Goal: Task Accomplishment & Management: Manage account settings

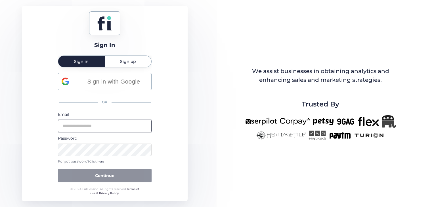
click at [100, 128] on input "email" at bounding box center [105, 126] width 94 height 12
type input "**********"
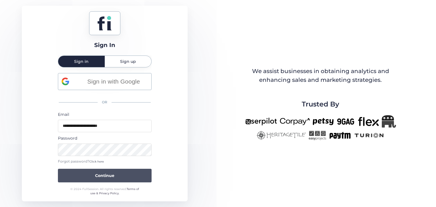
click at [108, 176] on span "Continue" at bounding box center [104, 176] width 19 height 6
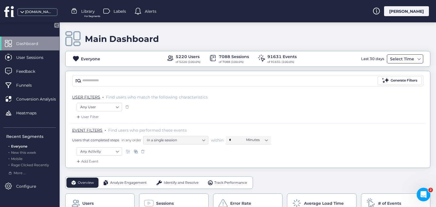
click at [417, 59] on div "Select Time" at bounding box center [404, 58] width 36 height 9
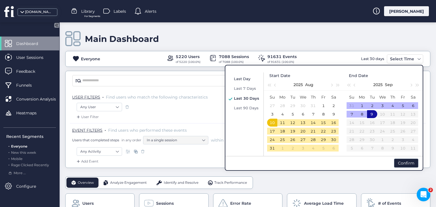
click at [234, 80] on span "Last Day" at bounding box center [242, 79] width 16 height 5
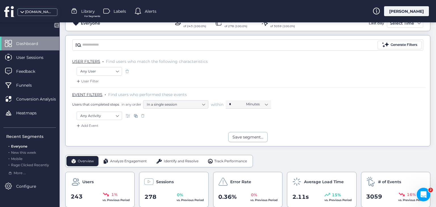
scroll to position [48, 0]
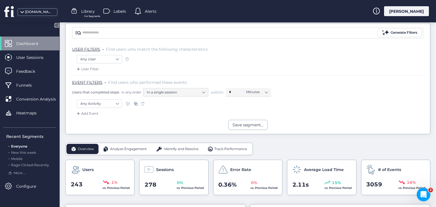
click at [187, 148] on span "Identify and Resolve" at bounding box center [181, 149] width 35 height 5
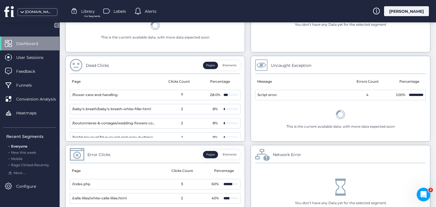
scroll to position [308, 0]
click at [232, 65] on button "Elements" at bounding box center [229, 64] width 20 height 7
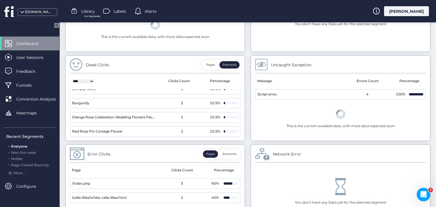
scroll to position [0, 0]
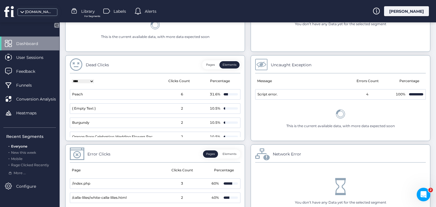
click at [215, 65] on button "Pages" at bounding box center [210, 64] width 15 height 7
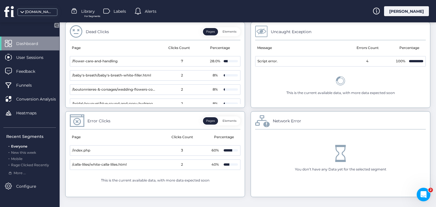
scroll to position [350, 0]
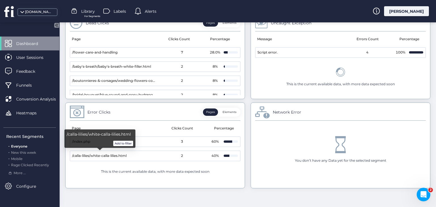
click at [117, 153] on span "/calla-lilies/white-calla-lilies.html" at bounding box center [99, 155] width 54 height 5
click at [121, 143] on button "Add to filter" at bounding box center [123, 144] width 20 height 6
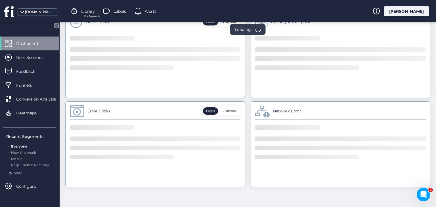
scroll to position [327, 0]
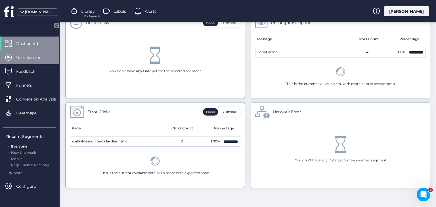
click at [34, 59] on span "User Sessions" at bounding box center [34, 57] width 36 height 6
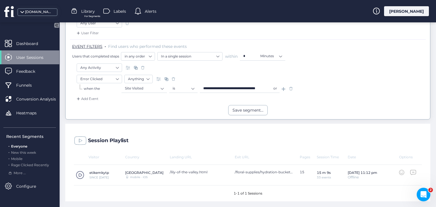
scroll to position [83, 0]
click at [79, 174] on span at bounding box center [80, 176] width 9 height 9
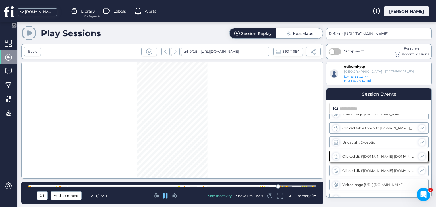
scroll to position [278, 0]
click at [272, 187] on div at bounding box center [172, 187] width 288 height 2
click at [252, 198] on div "Show Dev Tools" at bounding box center [249, 196] width 27 height 5
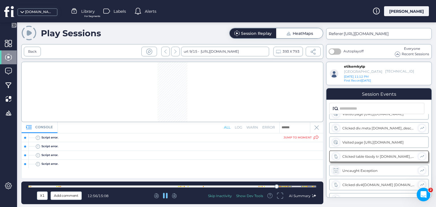
click at [37, 138] on icon at bounding box center [38, 138] width 4 height 4
click at [24, 138] on div at bounding box center [25, 138] width 7 height 9
click at [293, 138] on div "jump to moment" at bounding box center [300, 138] width 35 height 5
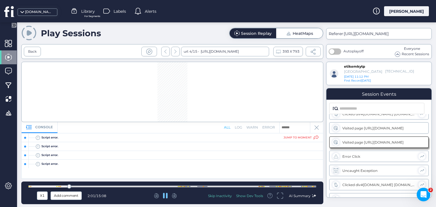
scroll to position [80, 0]
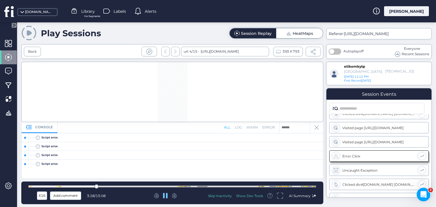
click at [239, 127] on div "log" at bounding box center [238, 127] width 7 height 5
click at [252, 128] on div "warn" at bounding box center [252, 127] width 12 height 5
click at [272, 128] on div "error" at bounding box center [268, 127] width 13 height 5
click at [226, 130] on div "all" at bounding box center [227, 127] width 7 height 5
click at [421, 156] on span at bounding box center [421, 156] width 5 height 5
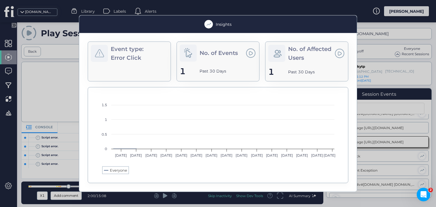
scroll to position [66, 0]
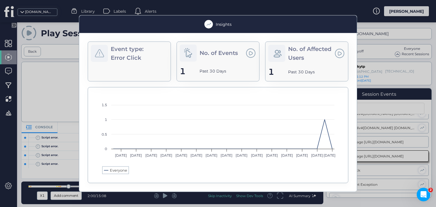
click at [379, 170] on div at bounding box center [218, 103] width 436 height 207
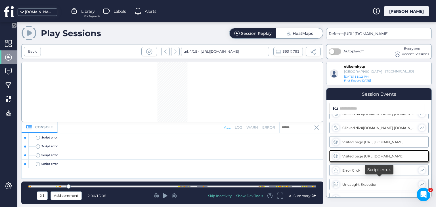
click at [424, 183] on div at bounding box center [421, 184] width 7 height 7
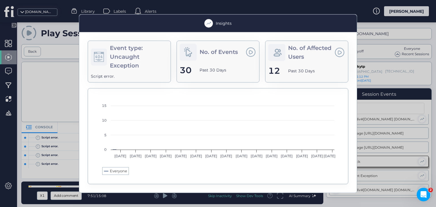
scroll to position [80, 0]
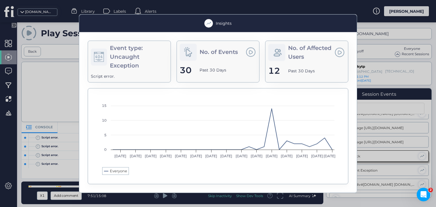
click at [139, 58] on div "Uncaught Exception" at bounding box center [139, 61] width 58 height 18
click at [110, 77] on div "Script error." at bounding box center [129, 76] width 77 height 6
click at [252, 53] on span at bounding box center [251, 52] width 10 height 10
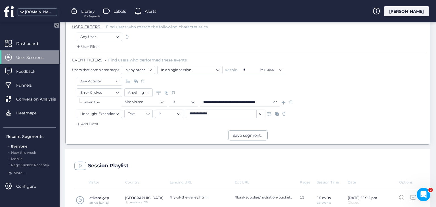
scroll to position [68, 0]
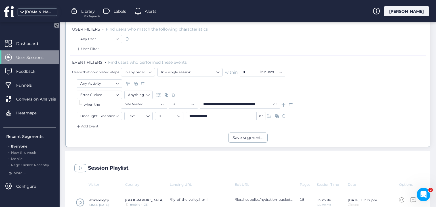
click at [284, 115] on span at bounding box center [284, 116] width 6 height 6
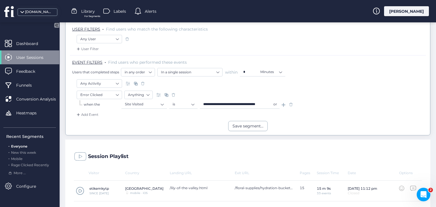
click at [292, 104] on span at bounding box center [291, 105] width 6 height 6
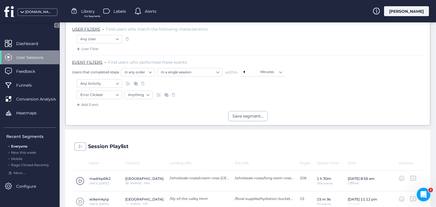
click at [172, 94] on span at bounding box center [173, 95] width 6 height 6
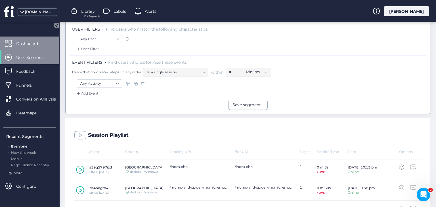
click at [29, 47] on div "Dashboard" at bounding box center [29, 44] width 59 height 14
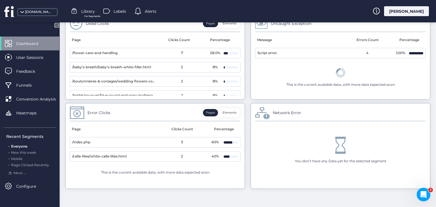
scroll to position [305, 0]
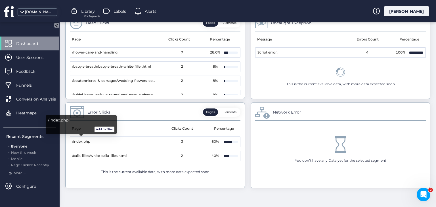
click at [79, 142] on span "/index.php" at bounding box center [81, 141] width 18 height 5
click at [100, 130] on button "Add to filter" at bounding box center [104, 130] width 20 height 6
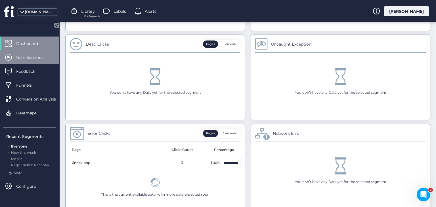
click at [28, 63] on div "User Sessions" at bounding box center [29, 57] width 59 height 14
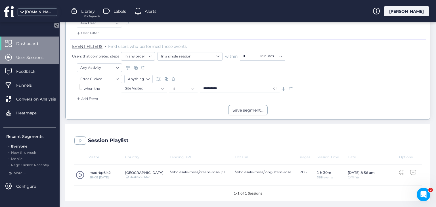
scroll to position [83, 0]
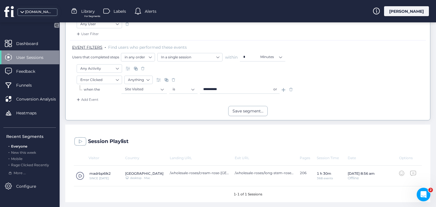
click at [80, 176] on span at bounding box center [80, 176] width 9 height 9
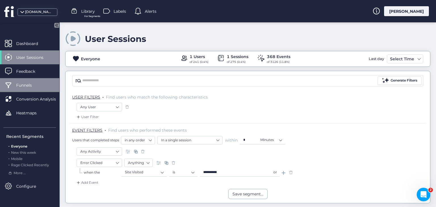
click at [26, 89] on div "Funnels" at bounding box center [29, 85] width 59 height 14
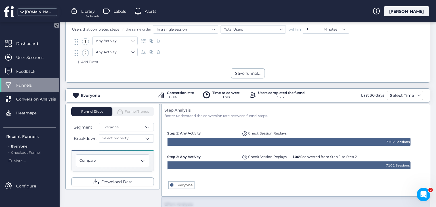
scroll to position [41, 0]
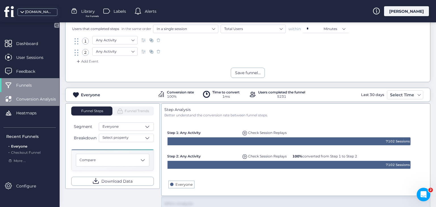
click at [40, 102] on span "Conversion Analysis" at bounding box center [40, 99] width 48 height 6
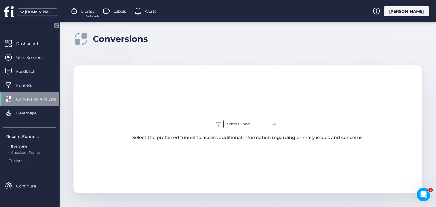
click at [258, 125] on div "Select Funnel" at bounding box center [251, 124] width 57 height 9
click at [245, 158] on span "Checkout Funnel" at bounding box center [241, 156] width 29 height 5
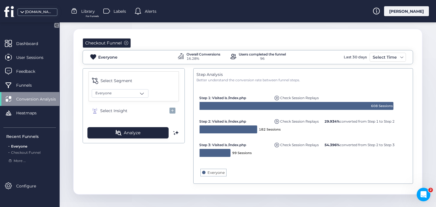
scroll to position [37, 0]
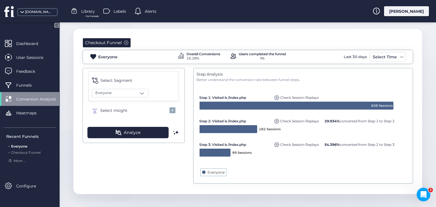
click at [366, 121] on span "29.934% converted from Step 1 to Step 2" at bounding box center [359, 121] width 70 height 4
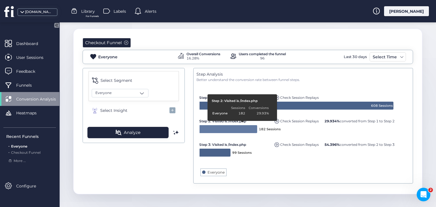
click at [238, 126] on icon at bounding box center [228, 129] width 58 height 9
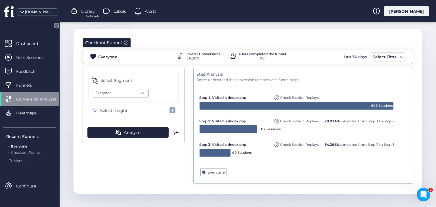
click at [138, 89] on div "Everyone" at bounding box center [120, 93] width 57 height 9
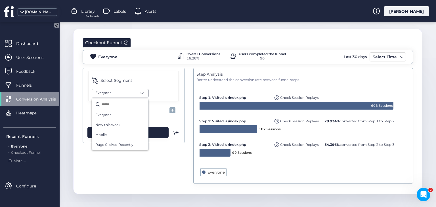
click at [138, 89] on div "Everyone" at bounding box center [120, 93] width 57 height 9
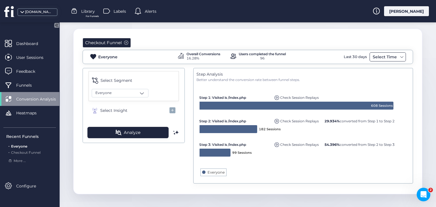
click at [392, 57] on div "Select Time" at bounding box center [384, 57] width 27 height 7
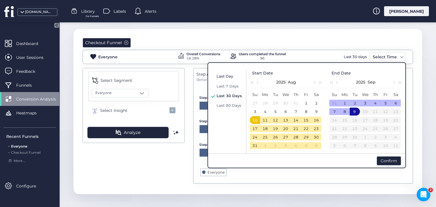
click at [223, 78] on span "Last Day" at bounding box center [224, 76] width 16 height 5
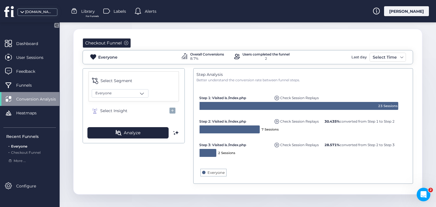
scroll to position [37, 0]
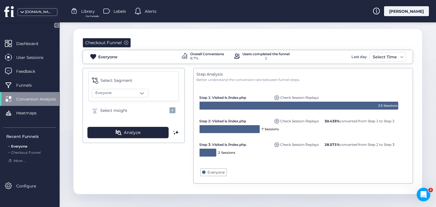
click at [276, 121] on span at bounding box center [276, 121] width 5 height 5
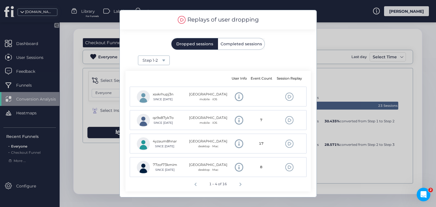
click at [248, 46] on span "Completed sessions" at bounding box center [240, 44] width 41 height 4
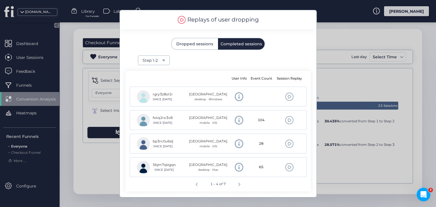
click at [205, 46] on span "Dropped sessions" at bounding box center [194, 44] width 37 height 4
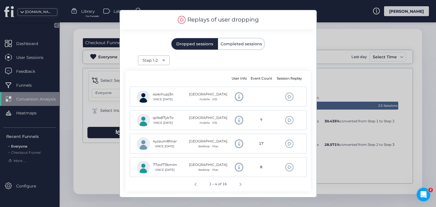
click at [99, 173] on div at bounding box center [218, 103] width 436 height 207
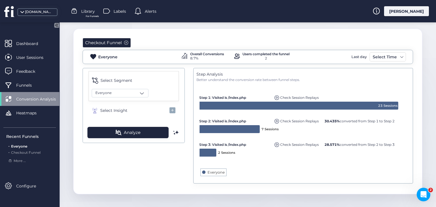
click at [310, 121] on span "Check Session Replays" at bounding box center [299, 121] width 39 height 4
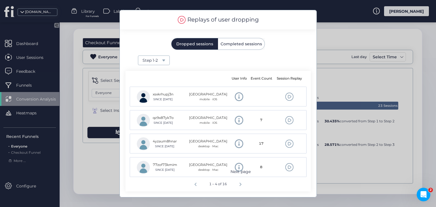
click at [239, 187] on span "Next page" at bounding box center [240, 184] width 14 height 14
click at [240, 188] on span "Next page" at bounding box center [240, 184] width 14 height 14
click at [240, 187] on span "Next page" at bounding box center [242, 184] width 14 height 14
click at [291, 168] on span at bounding box center [289, 167] width 9 height 9
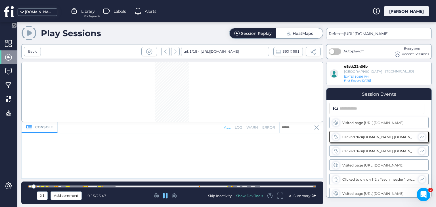
click at [248, 198] on div "Show Dev Tools" at bounding box center [249, 196] width 27 height 5
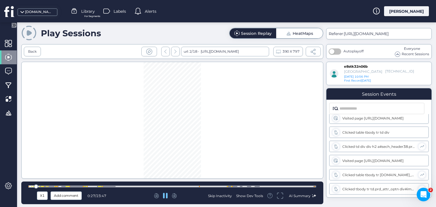
scroll to position [611, 0]
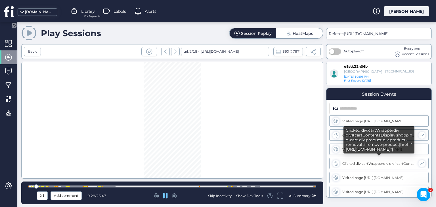
click at [363, 164] on div "Clicked div.cartWrapperdiv div#cartContentsDisplay.shopping-cart div.product di…" at bounding box center [378, 164] width 73 height 4
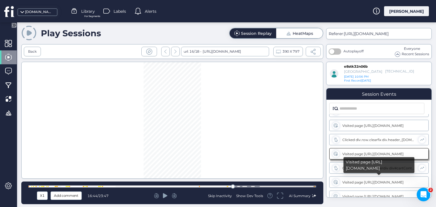
scroll to position [605, 0]
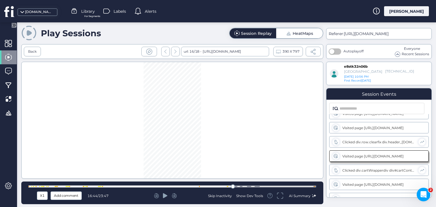
click at [164, 197] on icon at bounding box center [165, 195] width 5 height 5
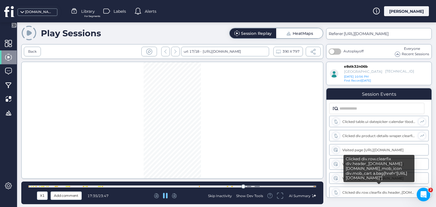
scroll to position [611, 0]
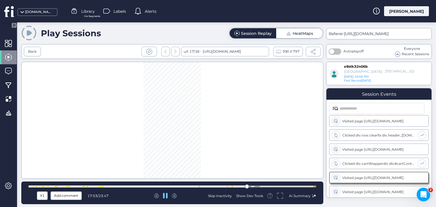
click at [255, 187] on div at bounding box center [172, 187] width 288 height 2
click at [264, 186] on div at bounding box center [172, 187] width 288 height 2
click at [272, 185] on div at bounding box center [172, 187] width 288 height 4
click at [278, 185] on div at bounding box center [172, 187] width 288 height 4
click at [286, 185] on div at bounding box center [172, 187] width 288 height 4
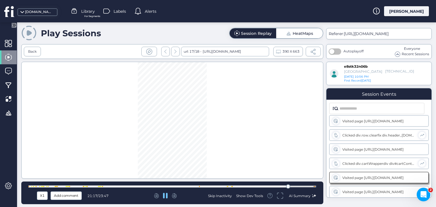
click at [294, 186] on div at bounding box center [172, 187] width 288 height 4
click at [301, 186] on div at bounding box center [172, 187] width 288 height 4
click at [308, 186] on div at bounding box center [172, 187] width 288 height 4
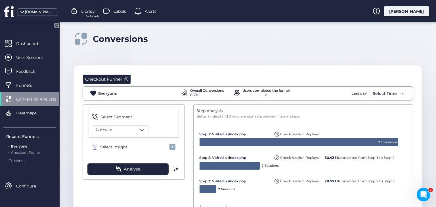
click at [232, 181] on span "Step 3: Visited is /index.php" at bounding box center [222, 181] width 47 height 4
click at [293, 181] on span "Check Session Replays" at bounding box center [299, 181] width 39 height 4
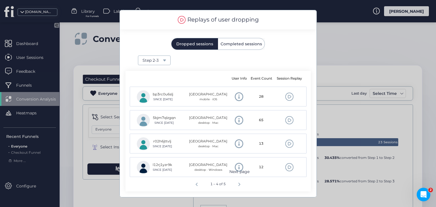
click at [239, 183] on span "Next page" at bounding box center [239, 184] width 14 height 14
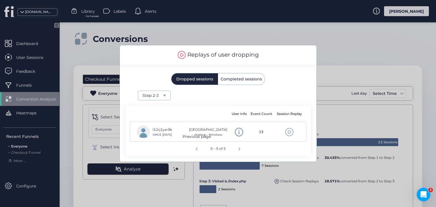
click at [197, 150] on span "Previous page" at bounding box center [197, 148] width 14 height 14
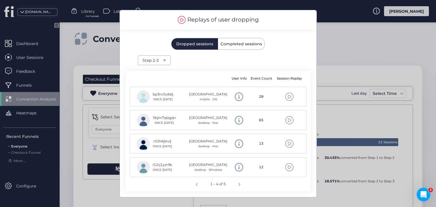
click at [288, 97] on span at bounding box center [289, 96] width 9 height 9
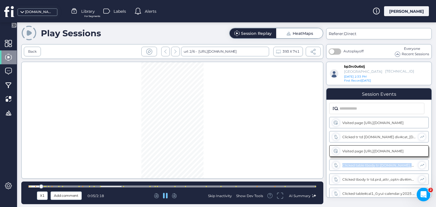
drag, startPoint x: 431, startPoint y: 125, endPoint x: 432, endPoint y: 165, distance: 40.0
click at [431, 165] on div "Session Events Visited page [URL][DOMAIN_NAME] Clicked tr td [DOMAIN_NAME] div#…" at bounding box center [378, 143] width 105 height 110
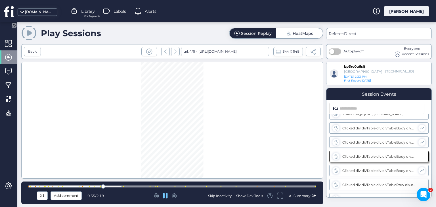
scroll to position [165, 0]
click at [142, 186] on div at bounding box center [172, 187] width 288 height 4
click at [194, 186] on div at bounding box center [172, 187] width 288 height 2
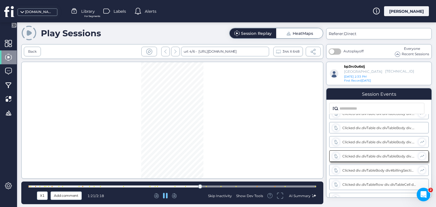
click at [223, 187] on div at bounding box center [172, 187] width 288 height 2
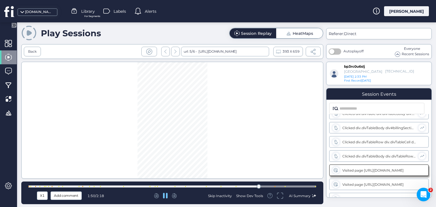
scroll to position [307, 0]
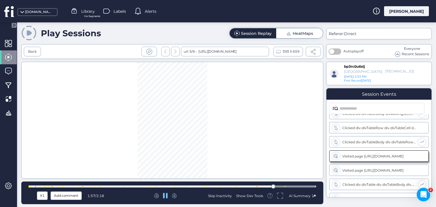
click at [280, 187] on div at bounding box center [172, 187] width 288 height 2
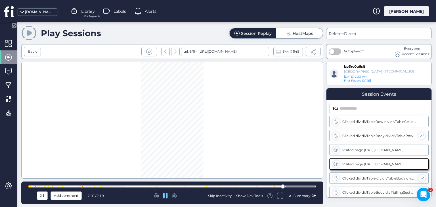
scroll to position [314, 0]
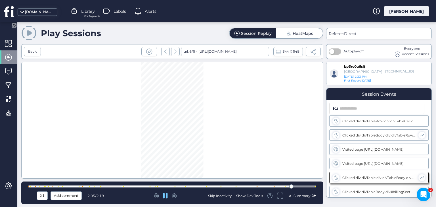
click at [297, 186] on div at bounding box center [172, 187] width 288 height 2
click at [306, 186] on div at bounding box center [172, 187] width 288 height 2
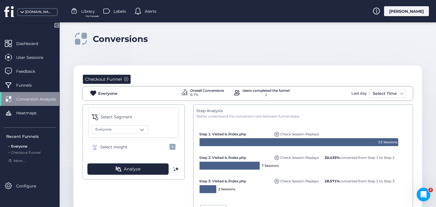
click at [301, 180] on span "Check Session Replays" at bounding box center [299, 181] width 39 height 4
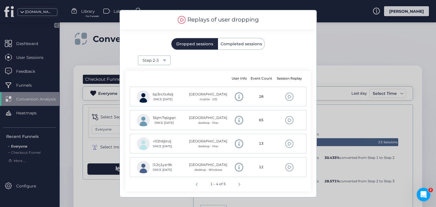
click at [250, 48] on span "Completed sessions" at bounding box center [240, 43] width 41 height 11
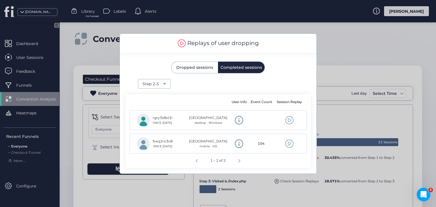
click at [204, 69] on span "Dropped sessions" at bounding box center [194, 68] width 37 height 4
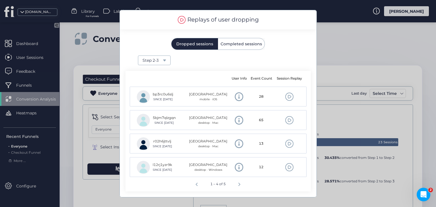
click at [291, 143] on span at bounding box center [289, 144] width 9 height 9
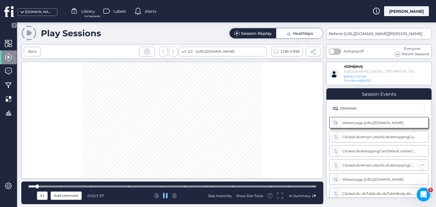
click at [197, 187] on div at bounding box center [172, 187] width 288 height 2
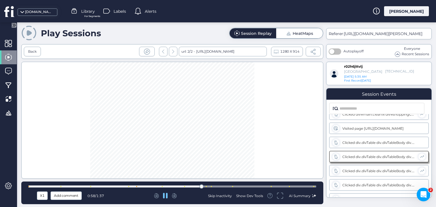
scroll to position [52, 0]
click at [223, 186] on div at bounding box center [172, 187] width 288 height 2
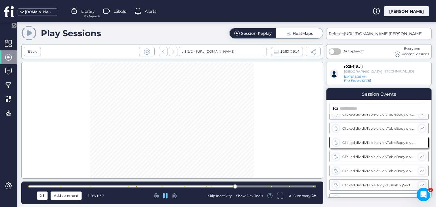
scroll to position [94, 0]
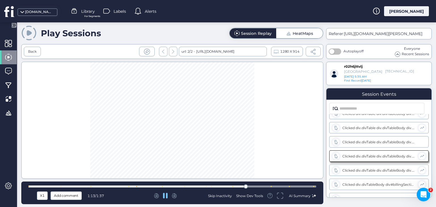
click at [250, 186] on div at bounding box center [172, 187] width 288 height 4
click at [260, 186] on div at bounding box center [172, 187] width 288 height 4
click at [278, 185] on div at bounding box center [172, 187] width 288 height 4
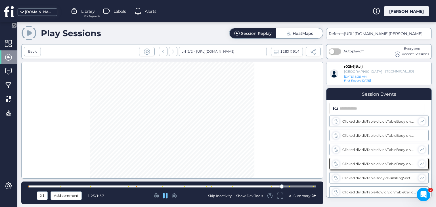
scroll to position [101, 0]
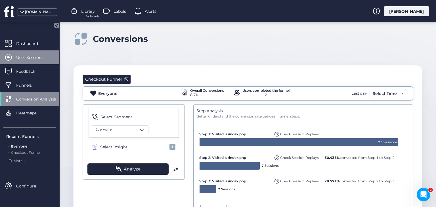
click at [28, 57] on span "User Sessions" at bounding box center [34, 57] width 36 height 6
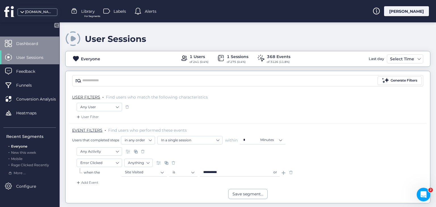
click at [28, 45] on span "Dashboard" at bounding box center [31, 44] width 30 height 6
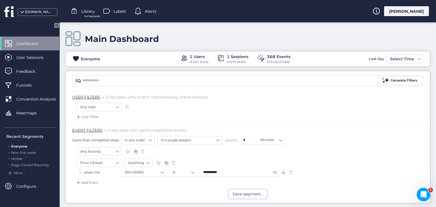
scroll to position [57, 0]
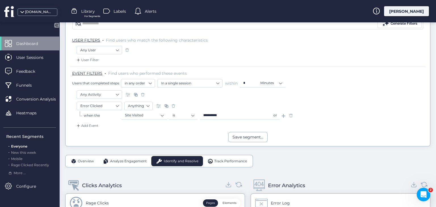
click at [292, 115] on span at bounding box center [291, 116] width 6 height 6
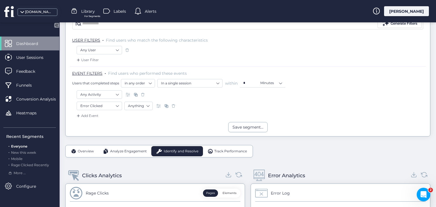
click at [175, 105] on span at bounding box center [173, 106] width 6 height 6
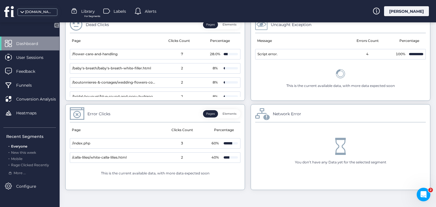
scroll to position [350, 0]
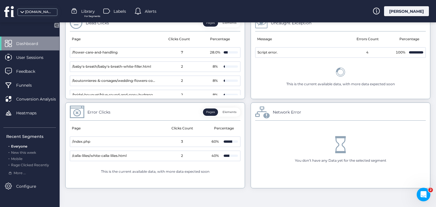
drag, startPoint x: 133, startPoint y: 155, endPoint x: 58, endPoint y: 169, distance: 75.7
click at [58, 169] on mat-drawer-container "Dashboard User Sessions Feedback Funnels Conversion Analysis Heatmaps Recent Se…" at bounding box center [218, 103] width 436 height 207
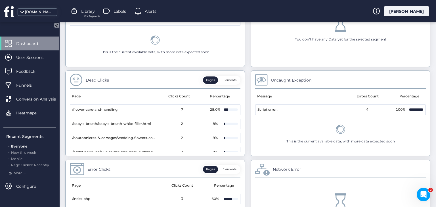
scroll to position [310, 0]
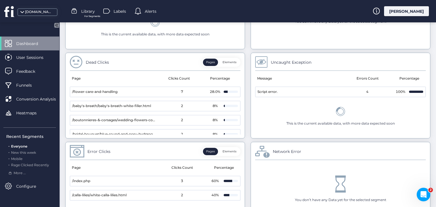
click at [229, 62] on button "Elements" at bounding box center [229, 62] width 20 height 7
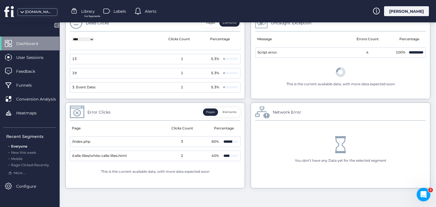
scroll to position [0, 0]
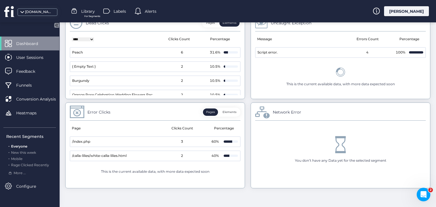
click at [210, 24] on button "Pages" at bounding box center [210, 22] width 15 height 7
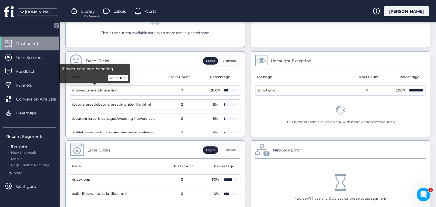
click at [118, 78] on button "Add to filter" at bounding box center [118, 78] width 20 height 6
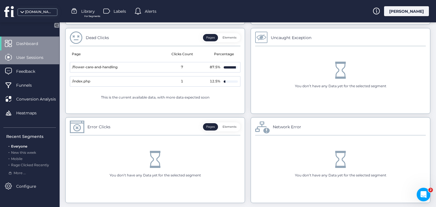
click at [29, 58] on span "User Sessions" at bounding box center [34, 57] width 36 height 6
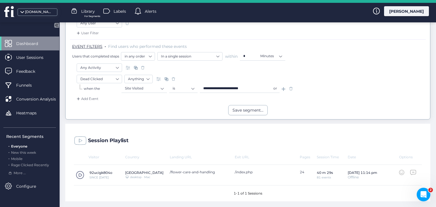
scroll to position [83, 0]
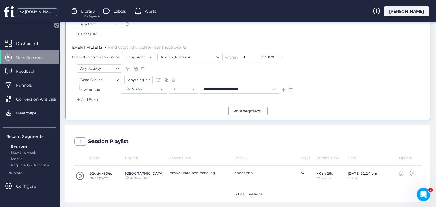
click at [83, 176] on span at bounding box center [80, 176] width 9 height 9
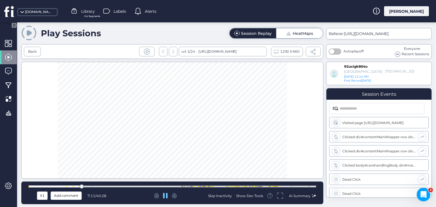
scroll to position [32, 0]
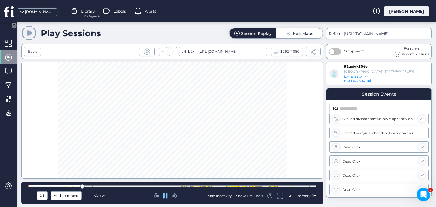
drag, startPoint x: 171, startPoint y: 95, endPoint x: 171, endPoint y: 113, distance: 17.3
click at [171, 113] on div at bounding box center [172, 120] width 302 height 117
drag, startPoint x: 171, startPoint y: 84, endPoint x: 172, endPoint y: 117, distance: 32.1
click at [172, 117] on div at bounding box center [172, 120] width 302 height 117
click at [246, 197] on div "Show Dev Tools" at bounding box center [249, 196] width 27 height 5
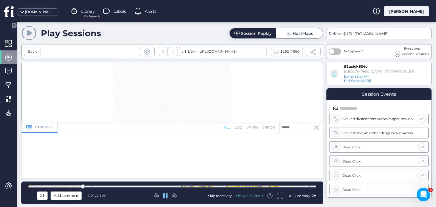
click at [246, 197] on div "Show Dev Tools" at bounding box center [249, 196] width 27 height 5
drag, startPoint x: 192, startPoint y: 80, endPoint x: 195, endPoint y: 101, distance: 20.9
click at [195, 101] on div at bounding box center [172, 120] width 302 height 117
click at [163, 196] on div at bounding box center [165, 196] width 86 height 6
click at [166, 198] on icon at bounding box center [165, 196] width 5 height 6
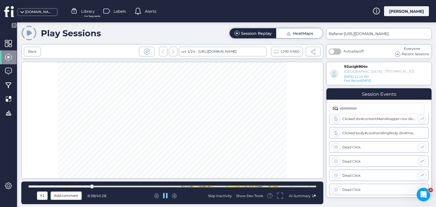
click at [97, 186] on div at bounding box center [172, 187] width 288 height 2
click at [148, 135] on div at bounding box center [172, 120] width 302 height 117
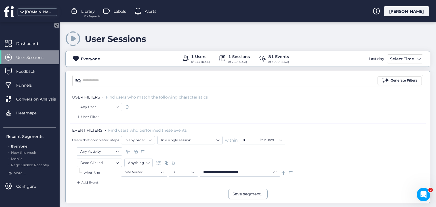
click at [291, 173] on span at bounding box center [291, 173] width 6 height 6
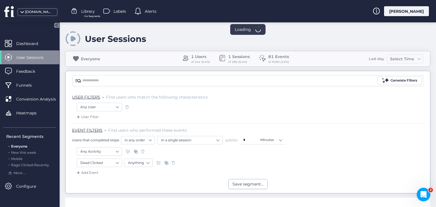
click at [174, 163] on span at bounding box center [173, 163] width 6 height 6
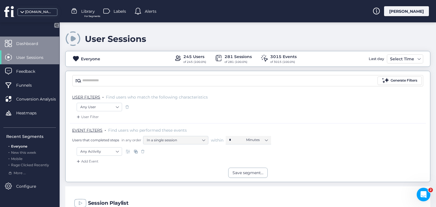
click at [37, 44] on span "Dashboard" at bounding box center [31, 44] width 30 height 6
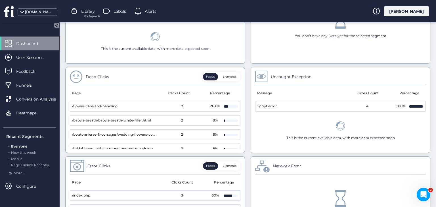
scroll to position [257, 0]
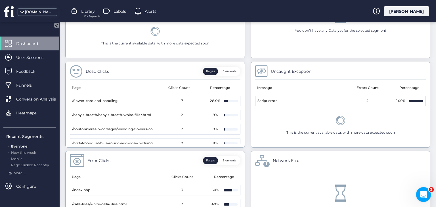
click at [426, 197] on div "Open Intercom Messenger" at bounding box center [422, 194] width 19 height 19
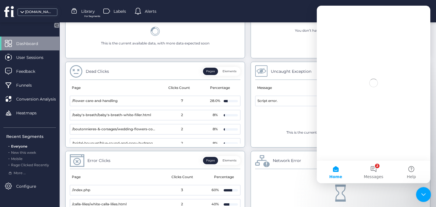
scroll to position [0, 0]
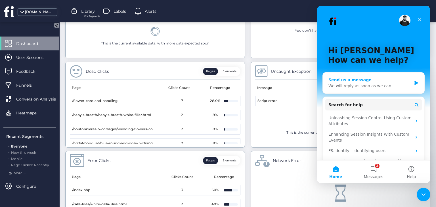
click at [416, 83] on icon "Intercom messenger" at bounding box center [415, 83] width 3 height 4
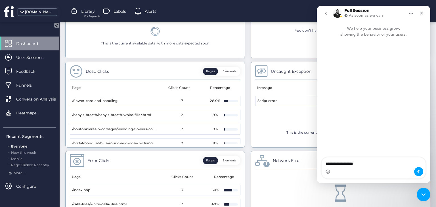
type textarea "**********"
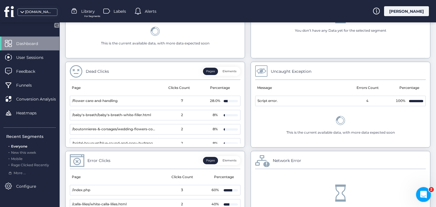
click at [422, 196] on icon "Open Intercom Messenger" at bounding box center [422, 193] width 9 height 9
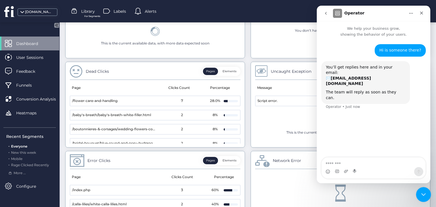
click at [422, 196] on icon "Close Intercom Messenger" at bounding box center [422, 194] width 7 height 7
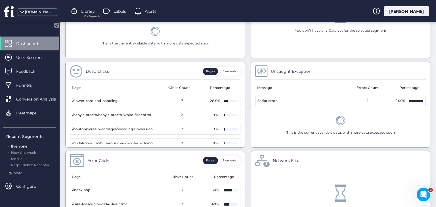
scroll to position [293, 0]
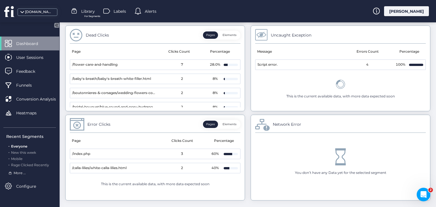
click at [23, 174] on span "More ..." at bounding box center [20, 173] width 12 height 5
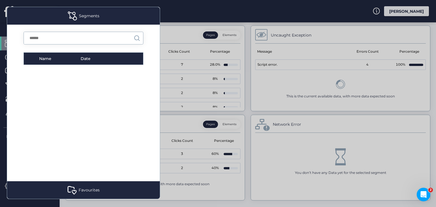
click at [175, 151] on div at bounding box center [218, 103] width 436 height 207
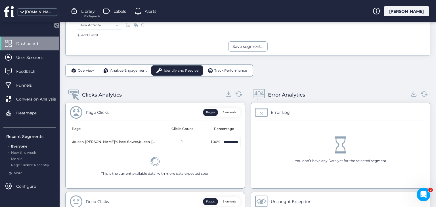
scroll to position [123, 0]
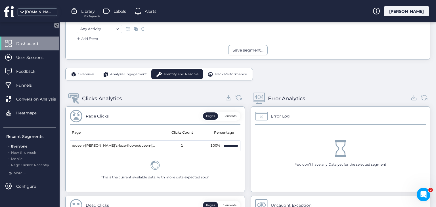
click at [231, 73] on span "Track Performance" at bounding box center [230, 74] width 33 height 5
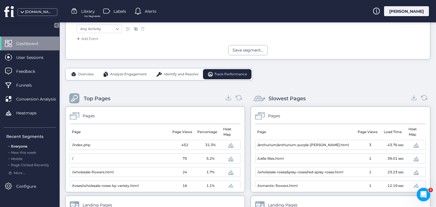
click at [183, 73] on span "Identify and Resolve" at bounding box center [181, 74] width 35 height 5
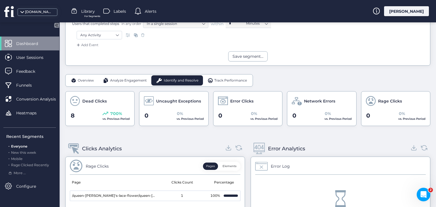
scroll to position [116, 0]
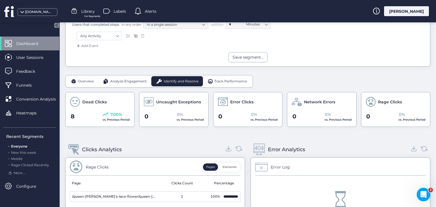
click at [225, 82] on span "Track Performance" at bounding box center [230, 81] width 33 height 5
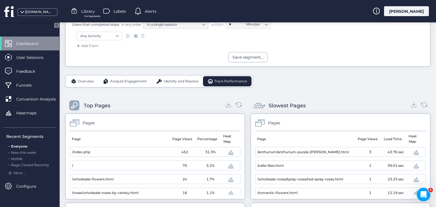
click at [182, 82] on span "Identify and Resolve" at bounding box center [181, 81] width 35 height 5
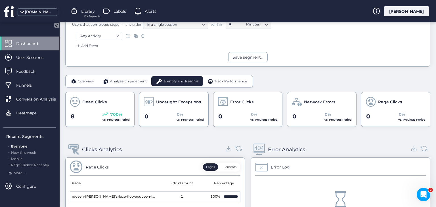
click at [129, 83] on div "Analyze Engagement" at bounding box center [124, 81] width 53 height 10
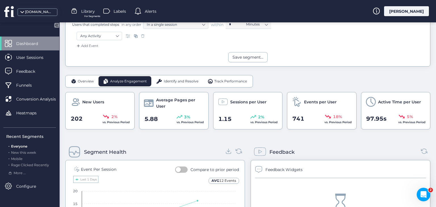
click at [181, 81] on span "Identify and Resolve" at bounding box center [181, 81] width 35 height 5
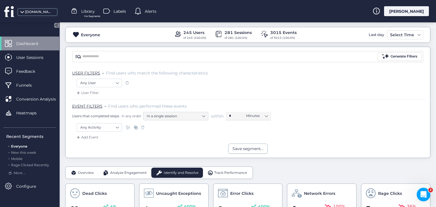
scroll to position [0, 0]
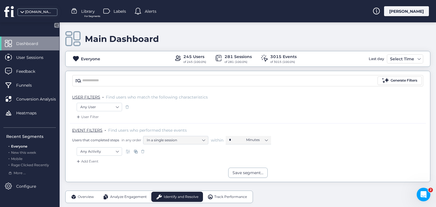
click at [406, 11] on div "[PERSON_NAME]" at bounding box center [406, 11] width 45 height 10
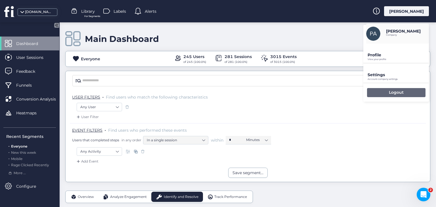
click at [396, 94] on p "Logout" at bounding box center [395, 92] width 15 height 5
